Goal: Information Seeking & Learning: Learn about a topic

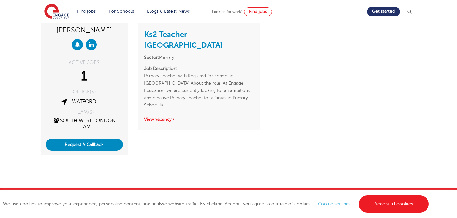
scroll to position [35, 0]
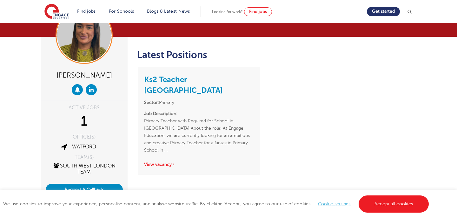
click at [191, 112] on p "Job Description: Primary Teacher with Required for School in [GEOGRAPHIC_DATA] …" at bounding box center [198, 132] width 109 height 44
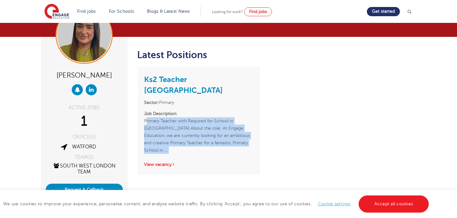
click at [191, 112] on p "Job Description: Primary Teacher with Required for School in [GEOGRAPHIC_DATA] …" at bounding box center [198, 132] width 109 height 44
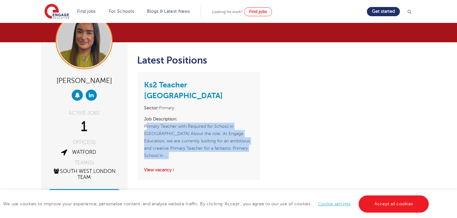
scroll to position [70, 0]
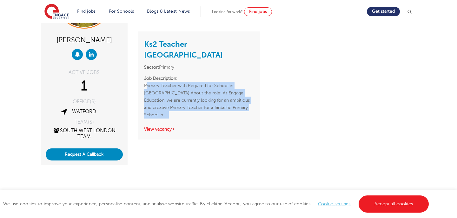
click at [191, 89] on p "Job Description: Primary Teacher with Required for School in [GEOGRAPHIC_DATA] …" at bounding box center [198, 97] width 109 height 44
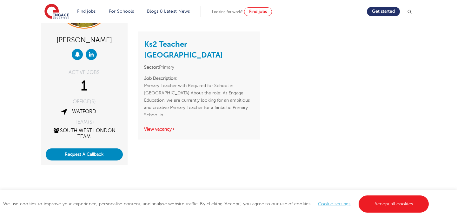
click at [191, 89] on p "Job Description: Primary Teacher with Required for School in [GEOGRAPHIC_DATA] …" at bounding box center [198, 97] width 109 height 44
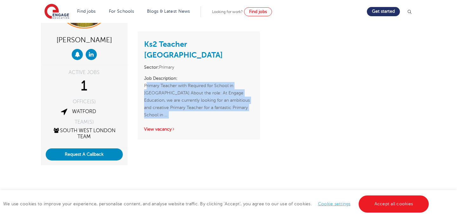
click at [191, 89] on p "Job Description: Primary Teacher with Required for School in [GEOGRAPHIC_DATA] …" at bounding box center [198, 97] width 109 height 44
